Goal: Task Accomplishment & Management: Manage account settings

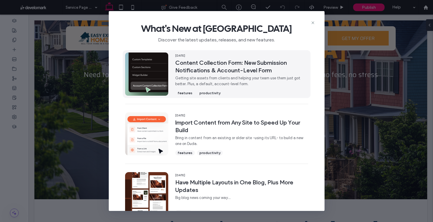
click at [235, 84] on span "Getting site assets from clients and helping your team use them just got better…" at bounding box center [241, 81] width 133 height 12
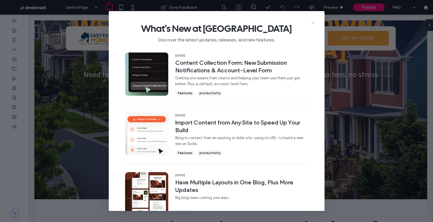
click at [312, 22] on icon at bounding box center [312, 22] width 5 height 5
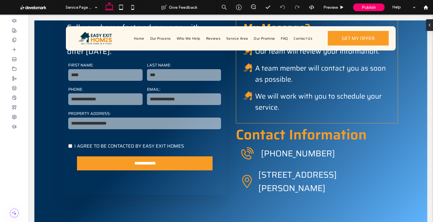
scroll to position [1434, 0]
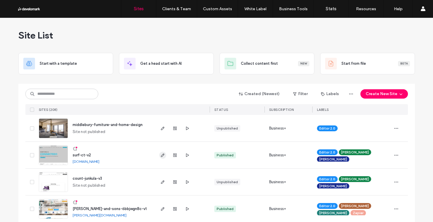
click at [162, 155] on icon "button" at bounding box center [162, 155] width 5 height 5
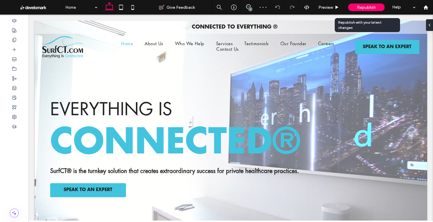
click at [364, 7] on span "Republish" at bounding box center [365, 7] width 19 height 5
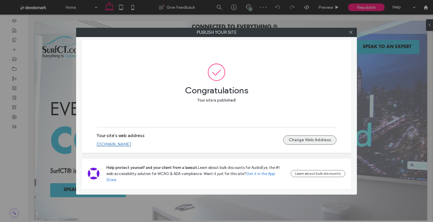
click at [321, 144] on button "Change Web Address" at bounding box center [309, 139] width 53 height 9
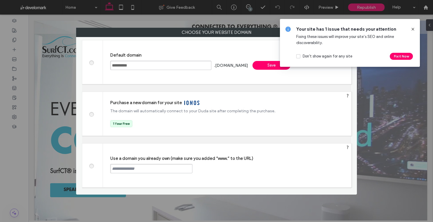
drag, startPoint x: 92, startPoint y: 166, endPoint x: 97, endPoint y: 165, distance: 5.4
click at [91, 166] on span at bounding box center [91, 165] width 0 height 4
click at [123, 170] on input "text" at bounding box center [151, 168] width 82 height 9
type input "**********"
click at [412, 28] on icon at bounding box center [412, 29] width 5 height 5
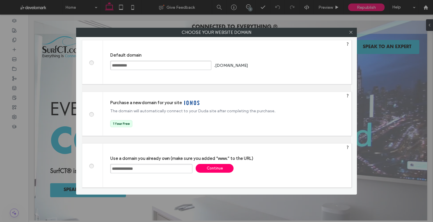
click at [213, 171] on div "Continue" at bounding box center [214, 168] width 38 height 9
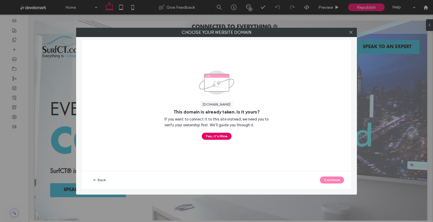
click at [226, 137] on button "Yes, it’s Mine" at bounding box center [217, 136] width 30 height 7
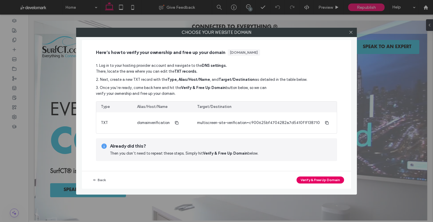
click at [321, 179] on button "Verify & Free Up Domain" at bounding box center [319, 179] width 47 height 7
